Goal: Book appointment/travel/reservation

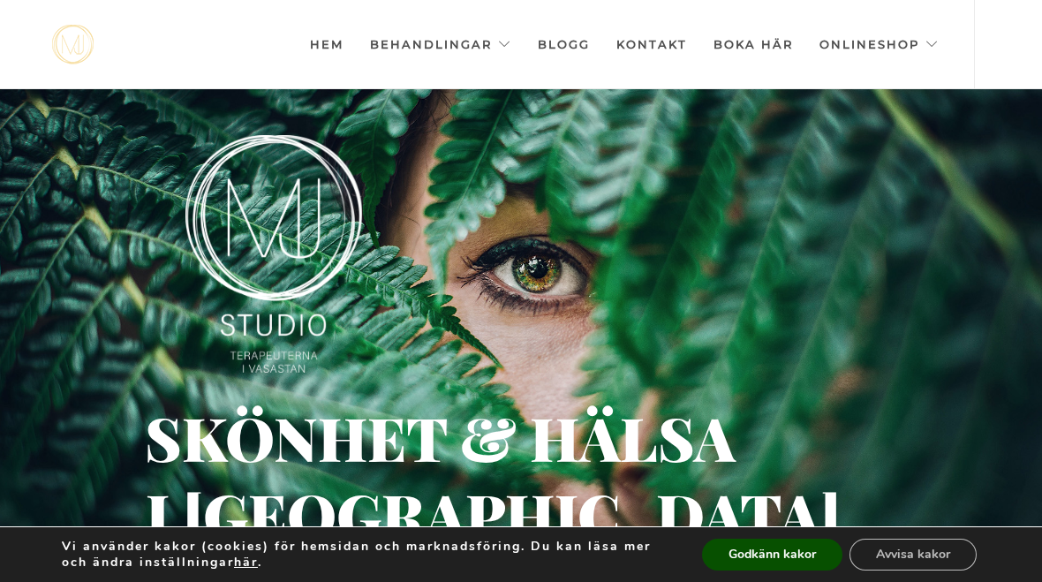
click at [787, 552] on button "Godkänn kakor" at bounding box center [772, 555] width 140 height 32
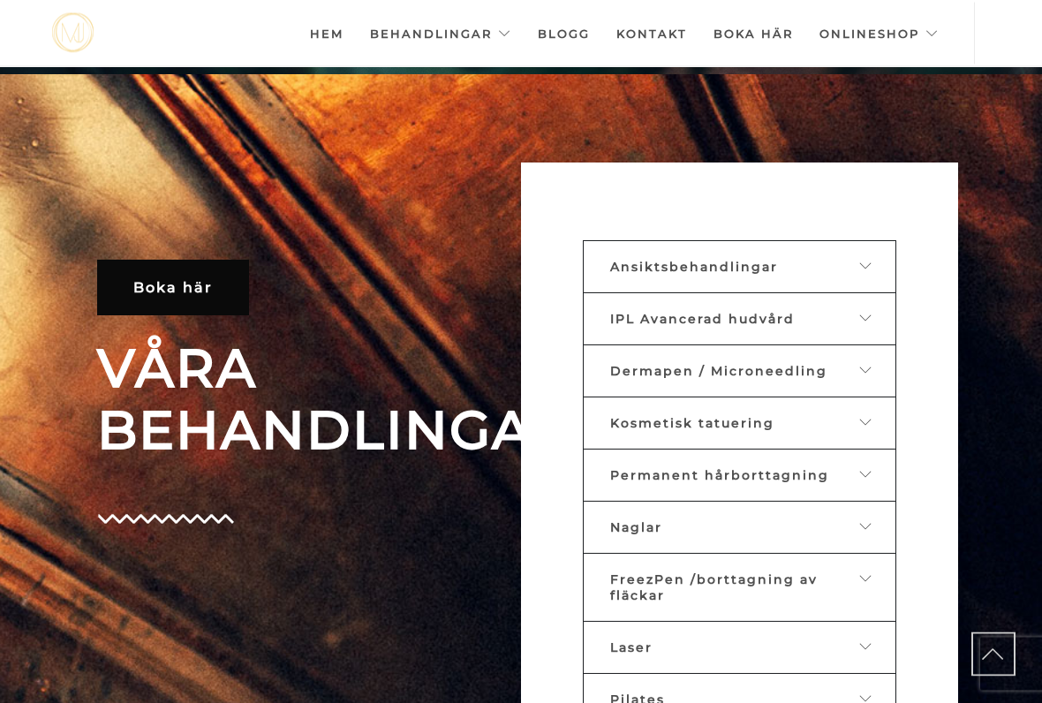
scroll to position [629, 0]
click at [874, 314] on link "IPL Avancerad hudvård" at bounding box center [740, 318] width 314 height 53
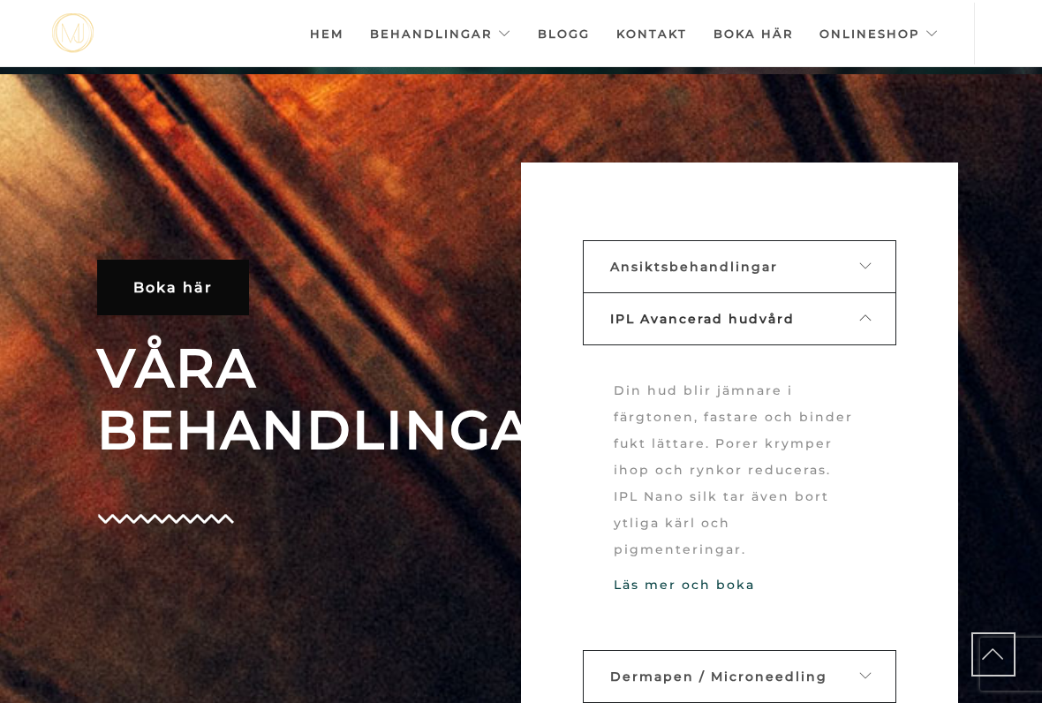
click at [723, 577] on link "Läs mer och boka" at bounding box center [684, 585] width 141 height 16
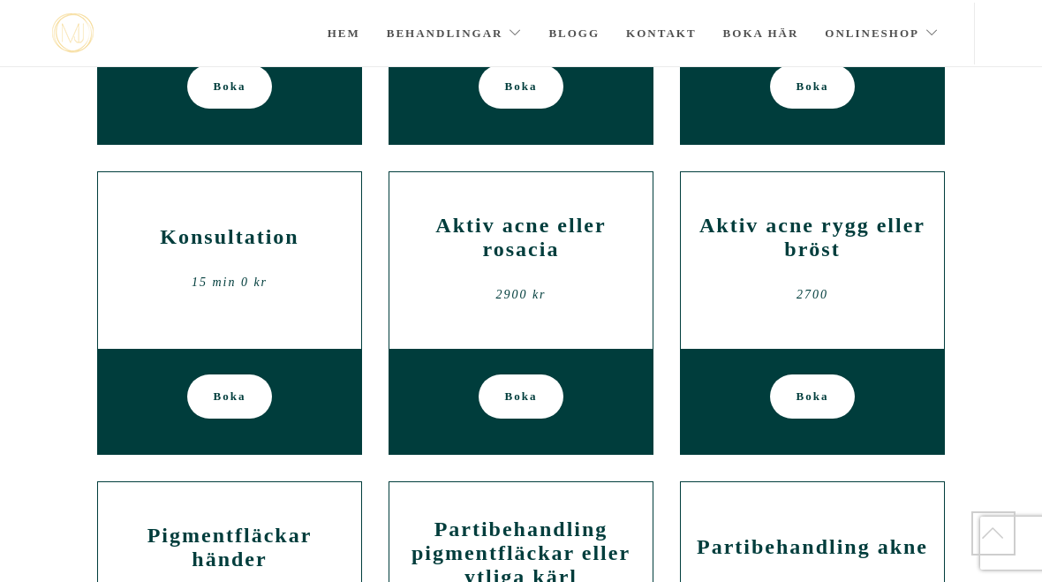
scroll to position [623, 0]
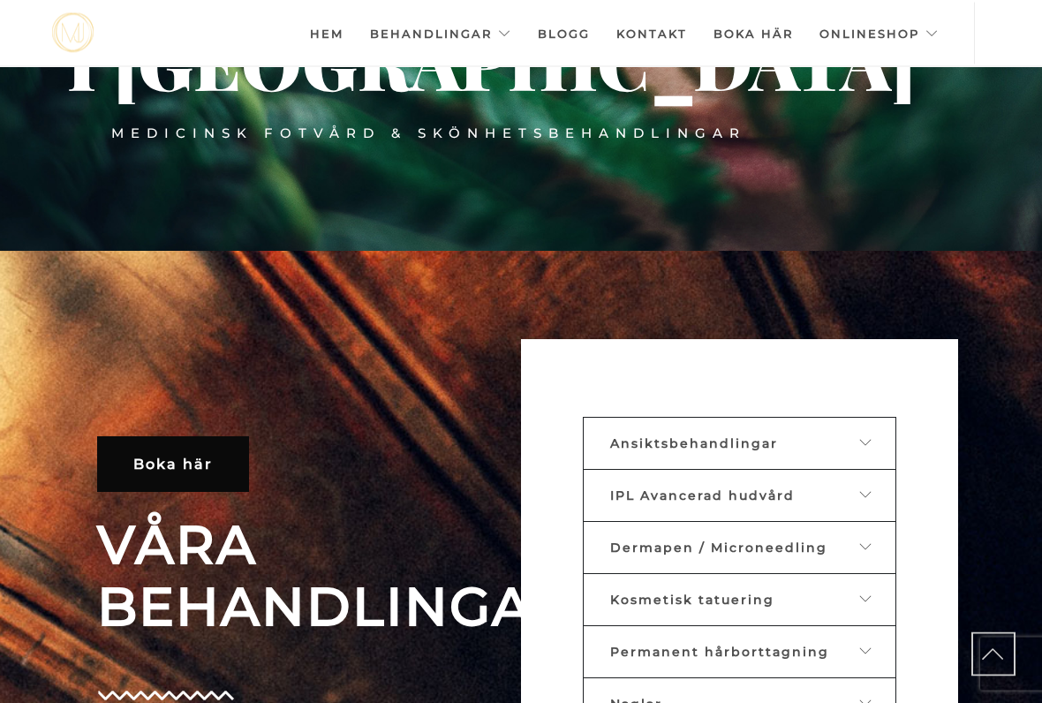
scroll to position [493, 0]
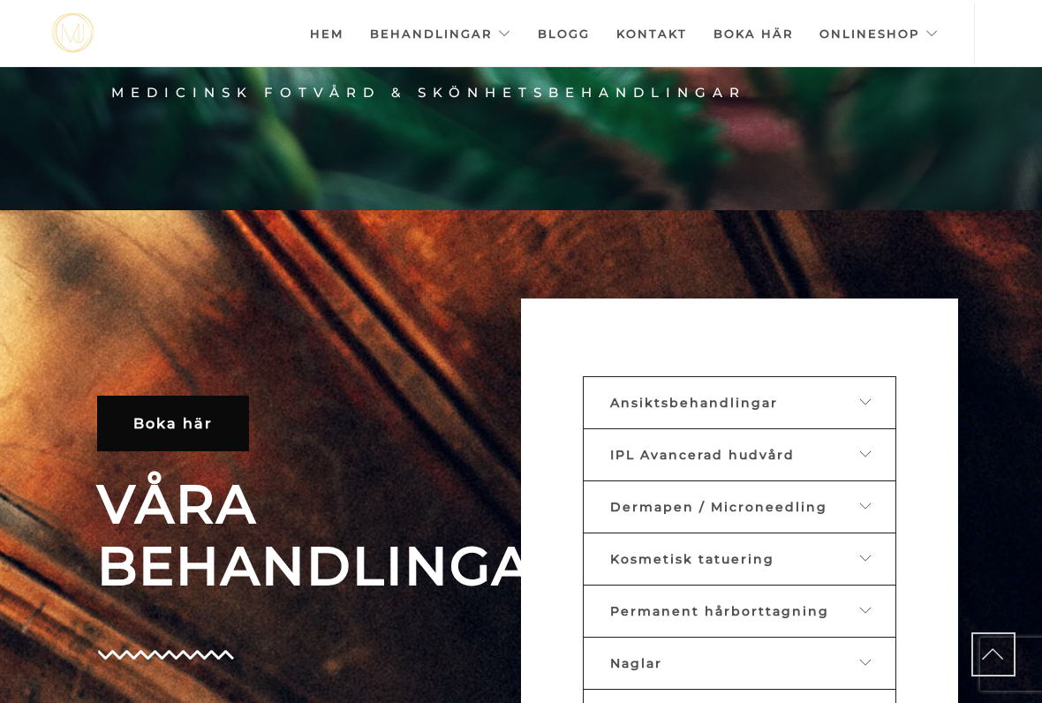
click at [867, 404] on icon at bounding box center [867, 402] width 14 height 12
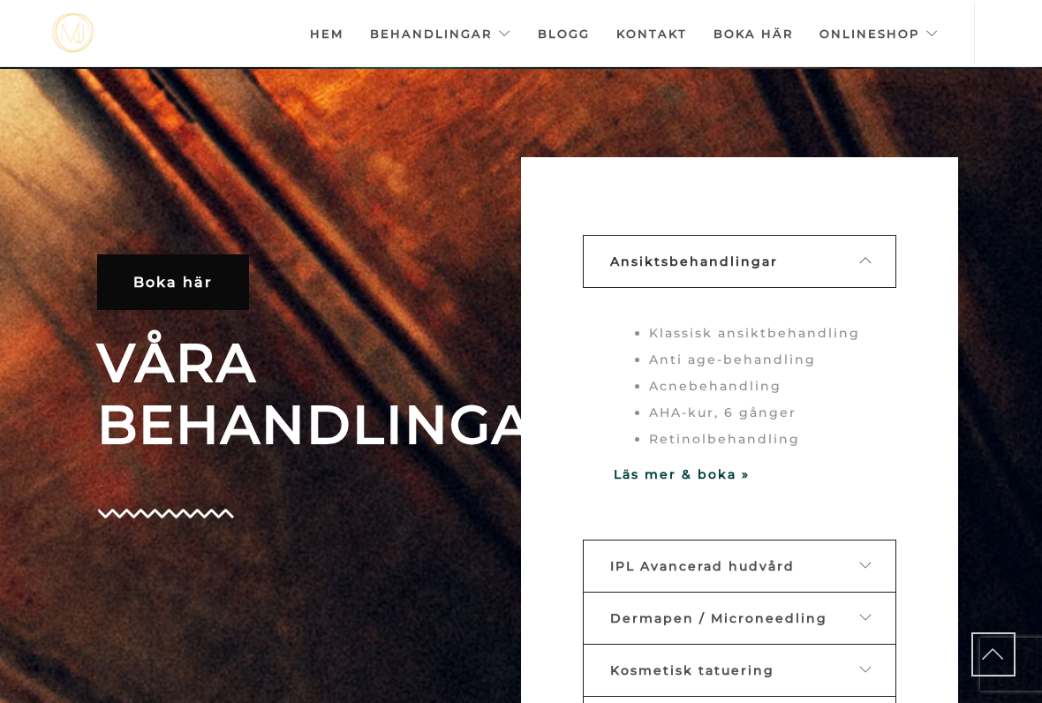
scroll to position [648, 0]
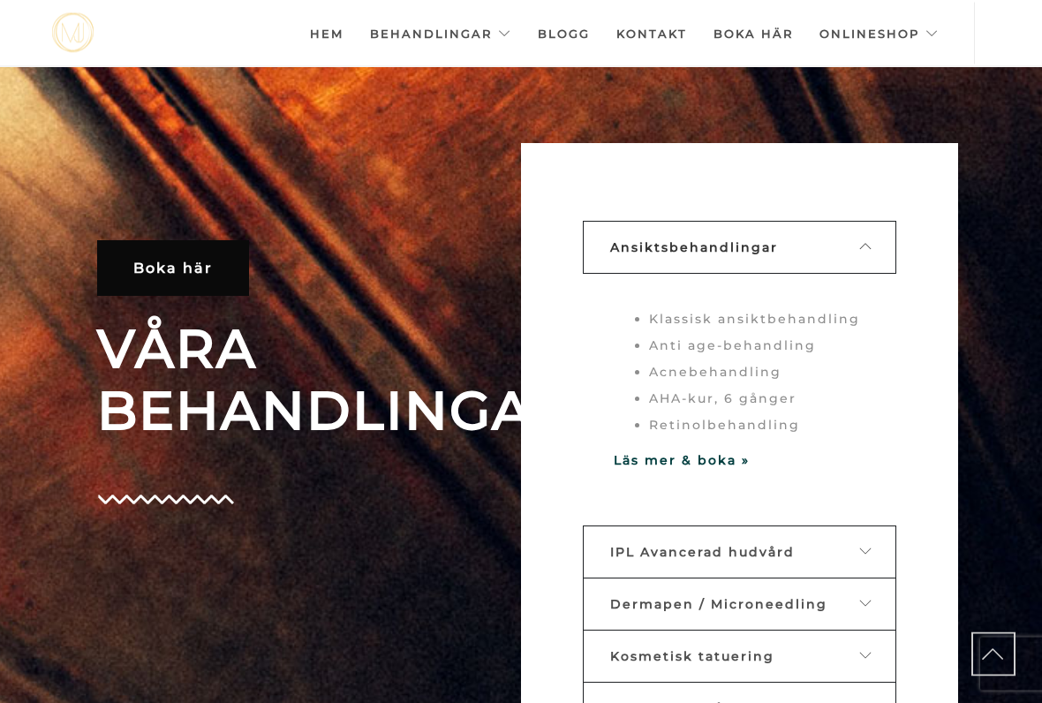
click at [750, 453] on strong "Läs mer & boka »" at bounding box center [682, 461] width 136 height 16
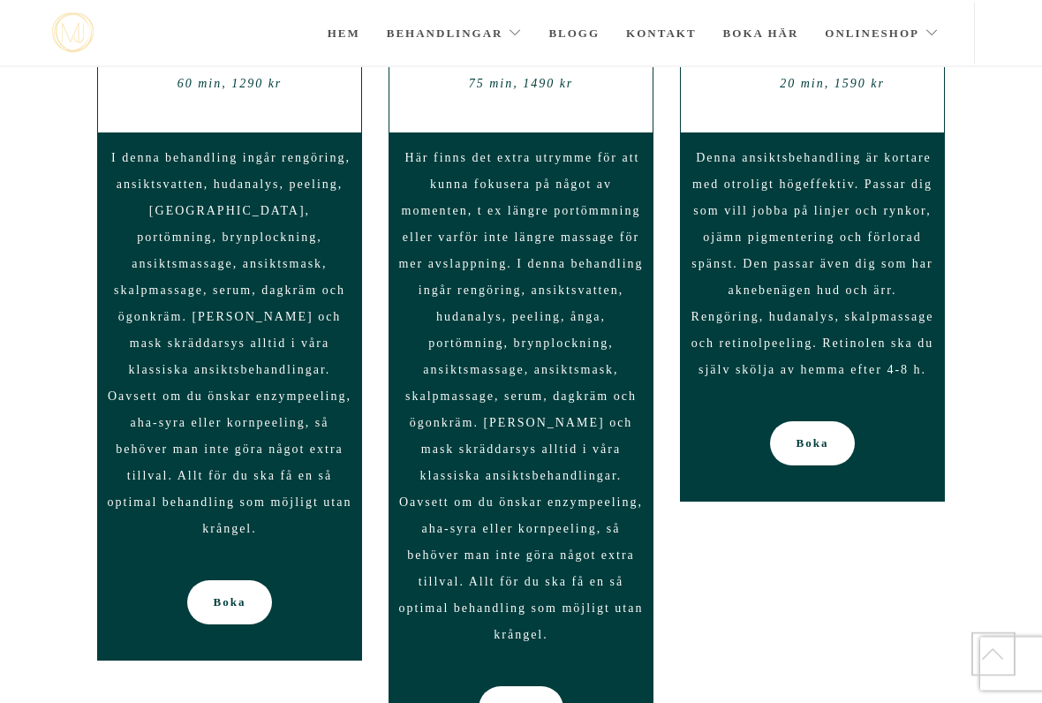
scroll to position [1618, 0]
click at [239, 580] on span "Boka" at bounding box center [230, 602] width 33 height 44
